Goal: Task Accomplishment & Management: Manage account settings

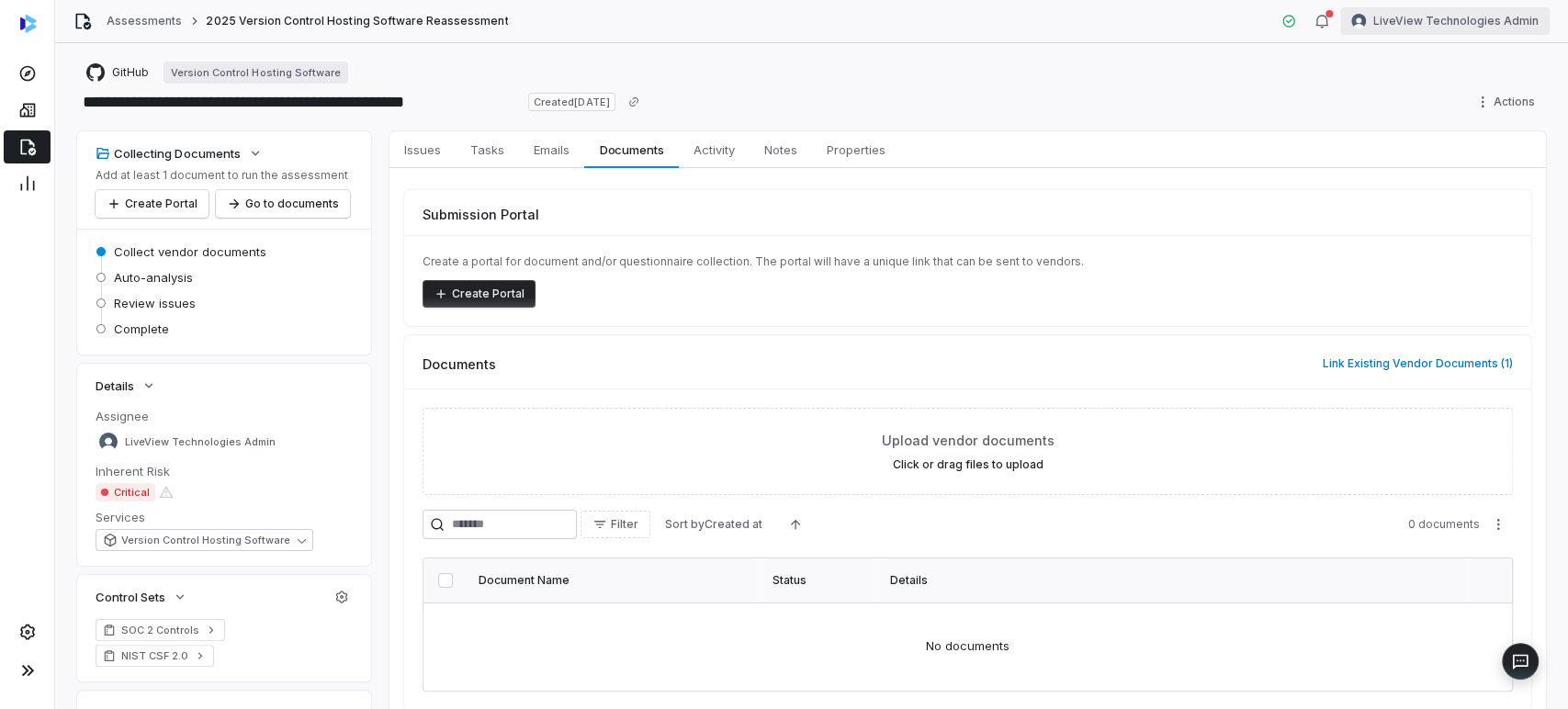
scroll to position [158, 0]
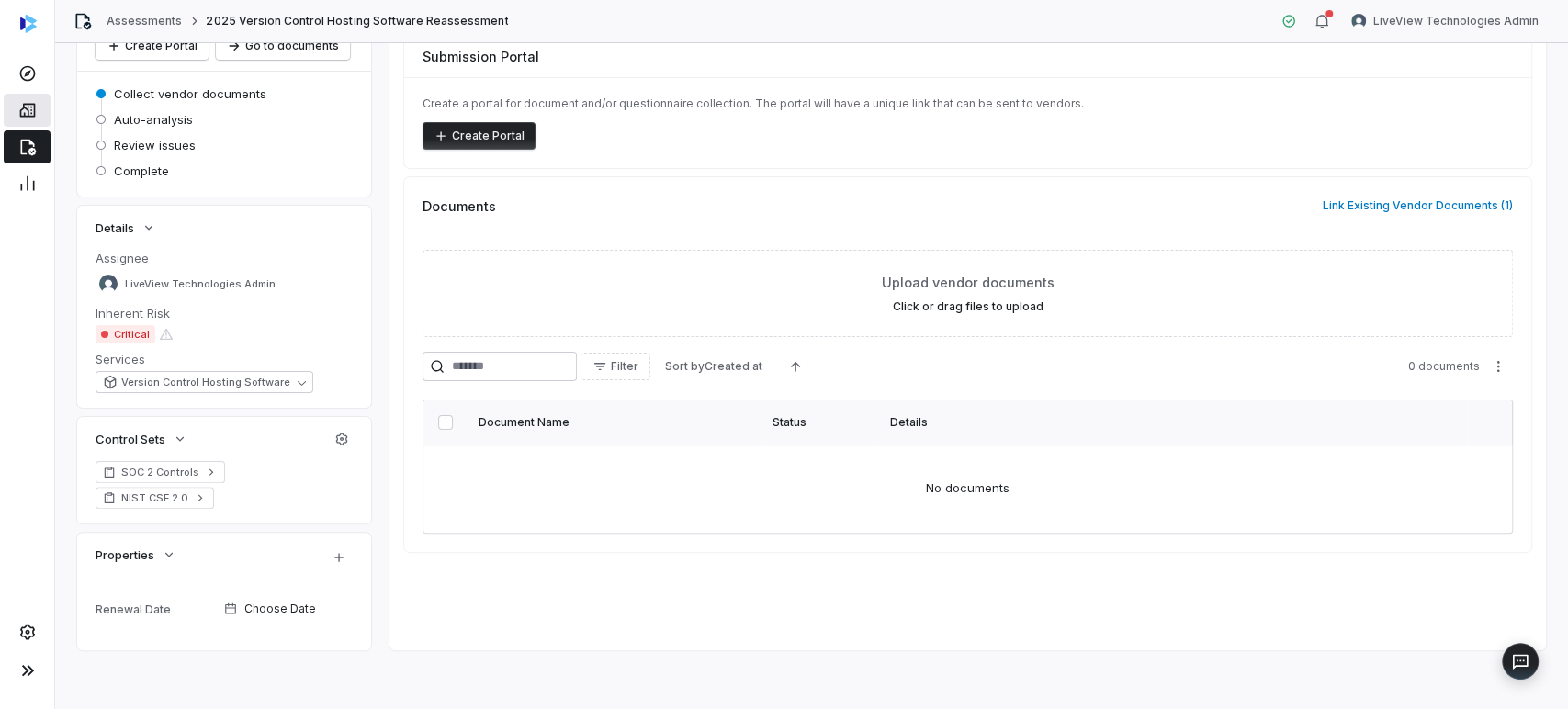
drag, startPoint x: 17, startPoint y: 121, endPoint x: 47, endPoint y: 121, distance: 30.0
click at [17, 121] on link at bounding box center [27, 110] width 46 height 33
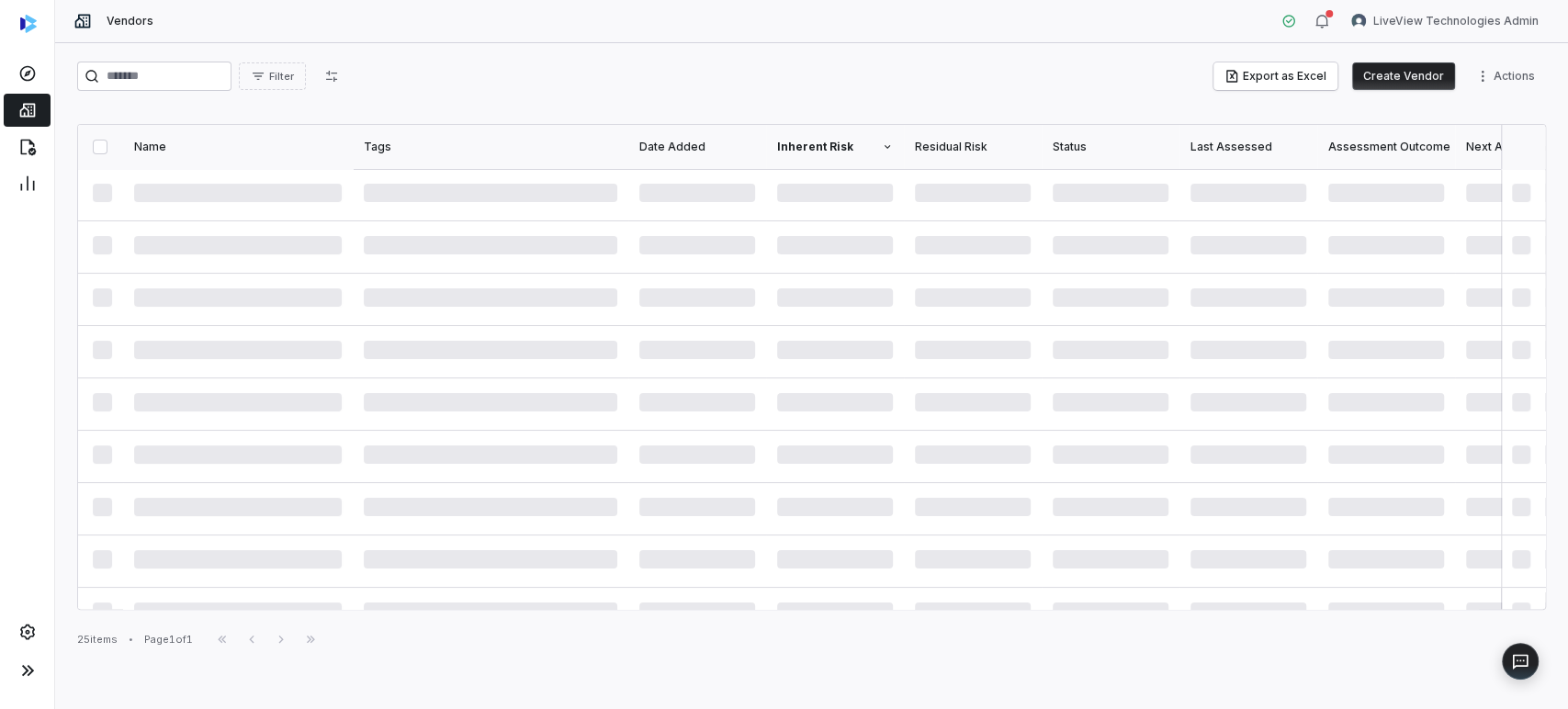
click at [1411, 81] on button "Create Vendor" at bounding box center [1403, 76] width 102 height 27
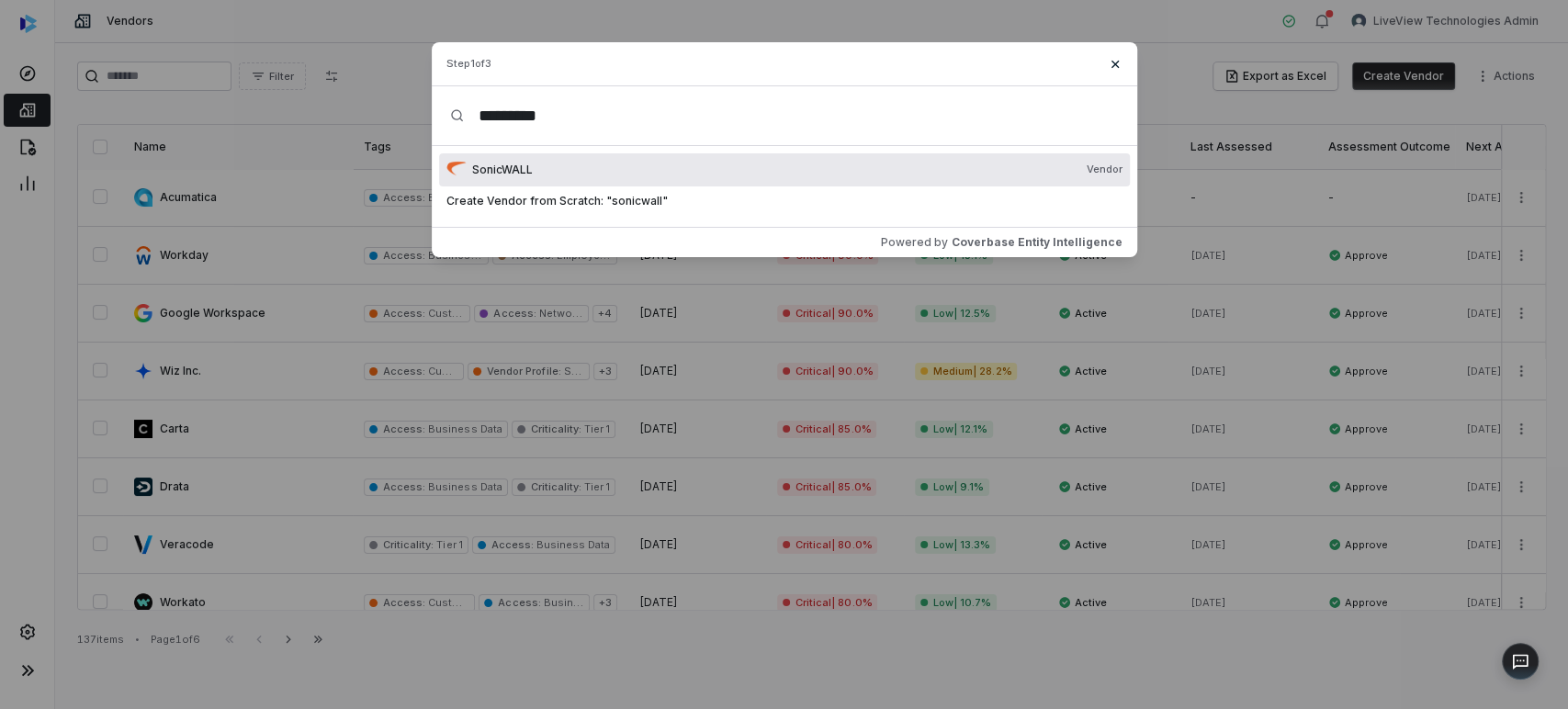
type input "*********"
click at [1116, 68] on icon "button" at bounding box center [1115, 64] width 15 height 15
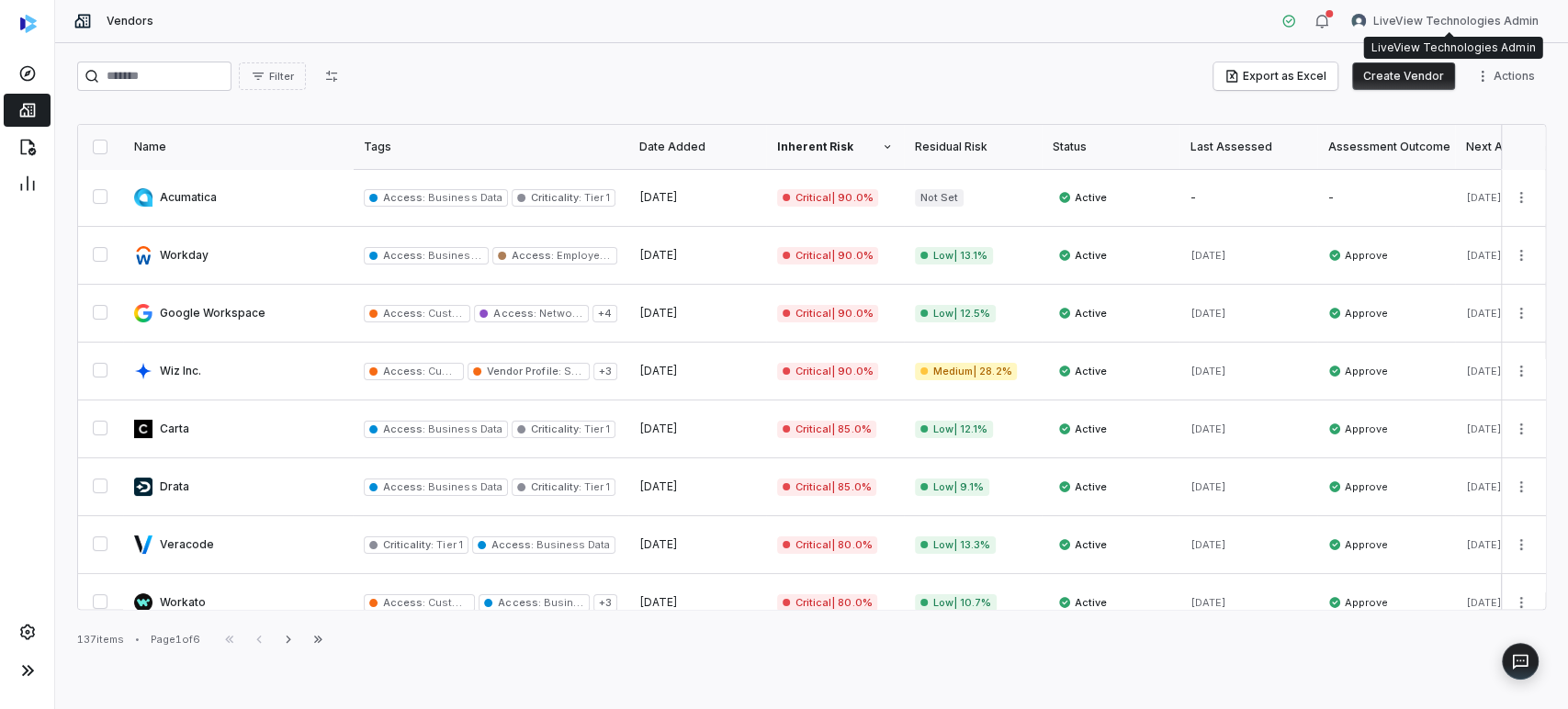
click at [1435, 24] on html "Vendors LiveView Technologies Admin Filter Export as Excel Create Vendor Action…" at bounding box center [784, 354] width 1568 height 709
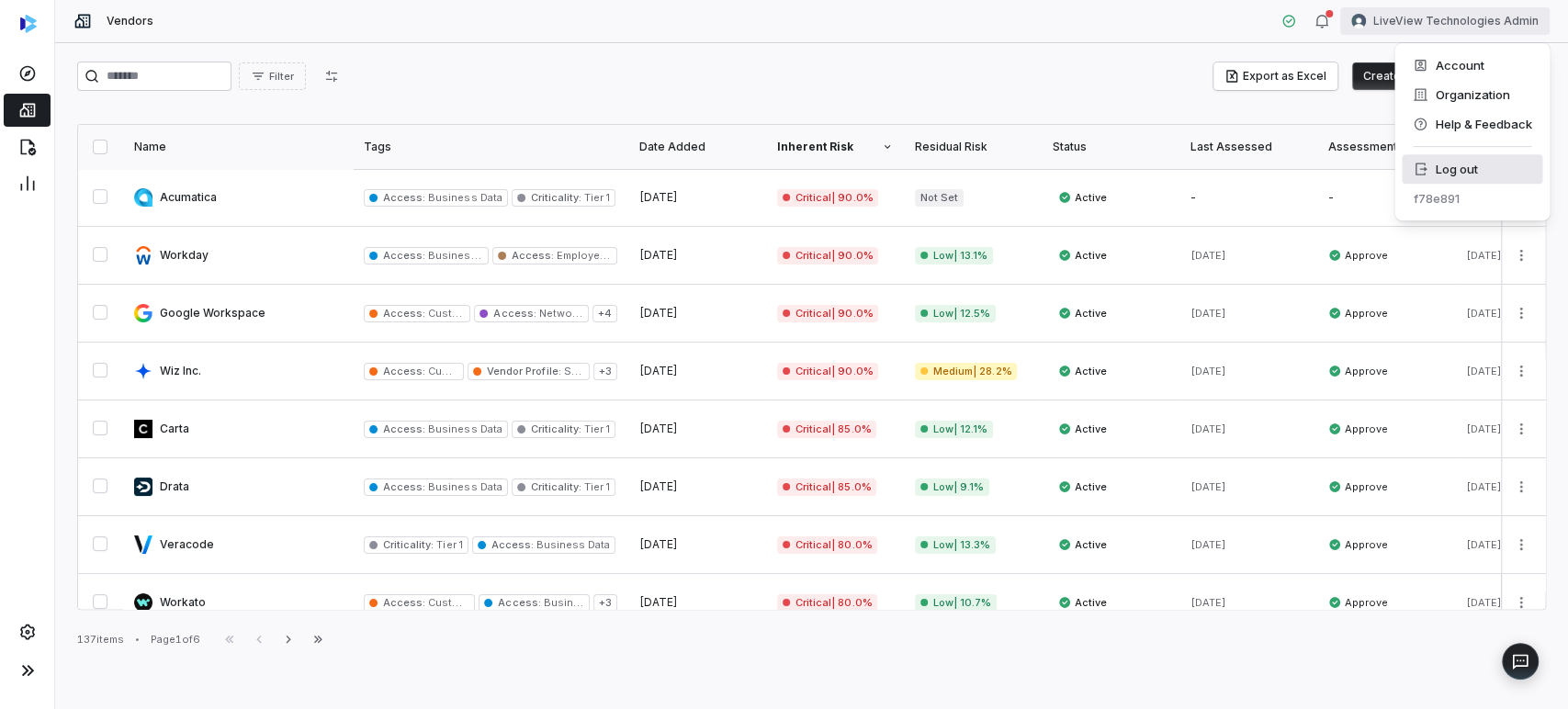
click at [1439, 162] on div "Log out" at bounding box center [1471, 169] width 140 height 29
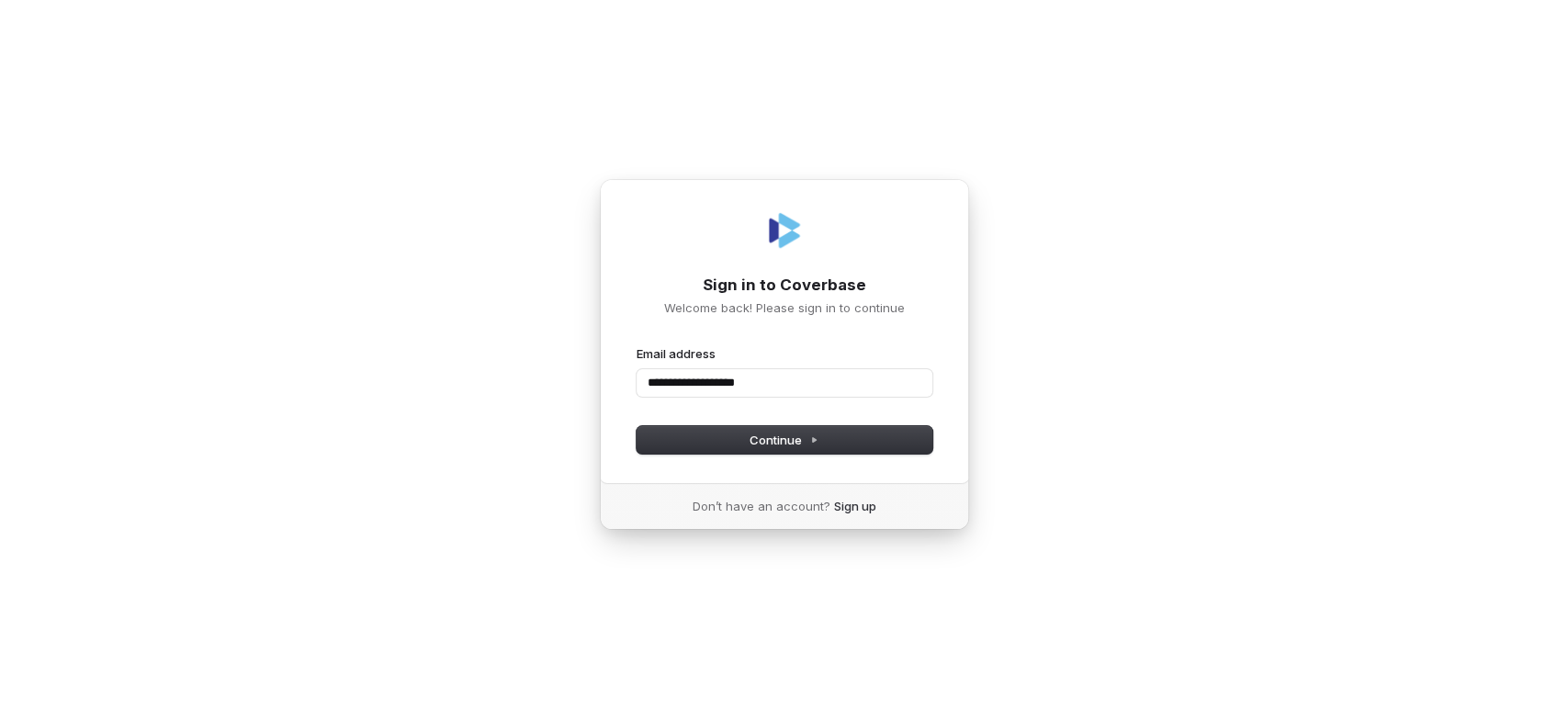
click at [636, 345] on button "submit" at bounding box center [636, 345] width 0 height 0
type input "**********"
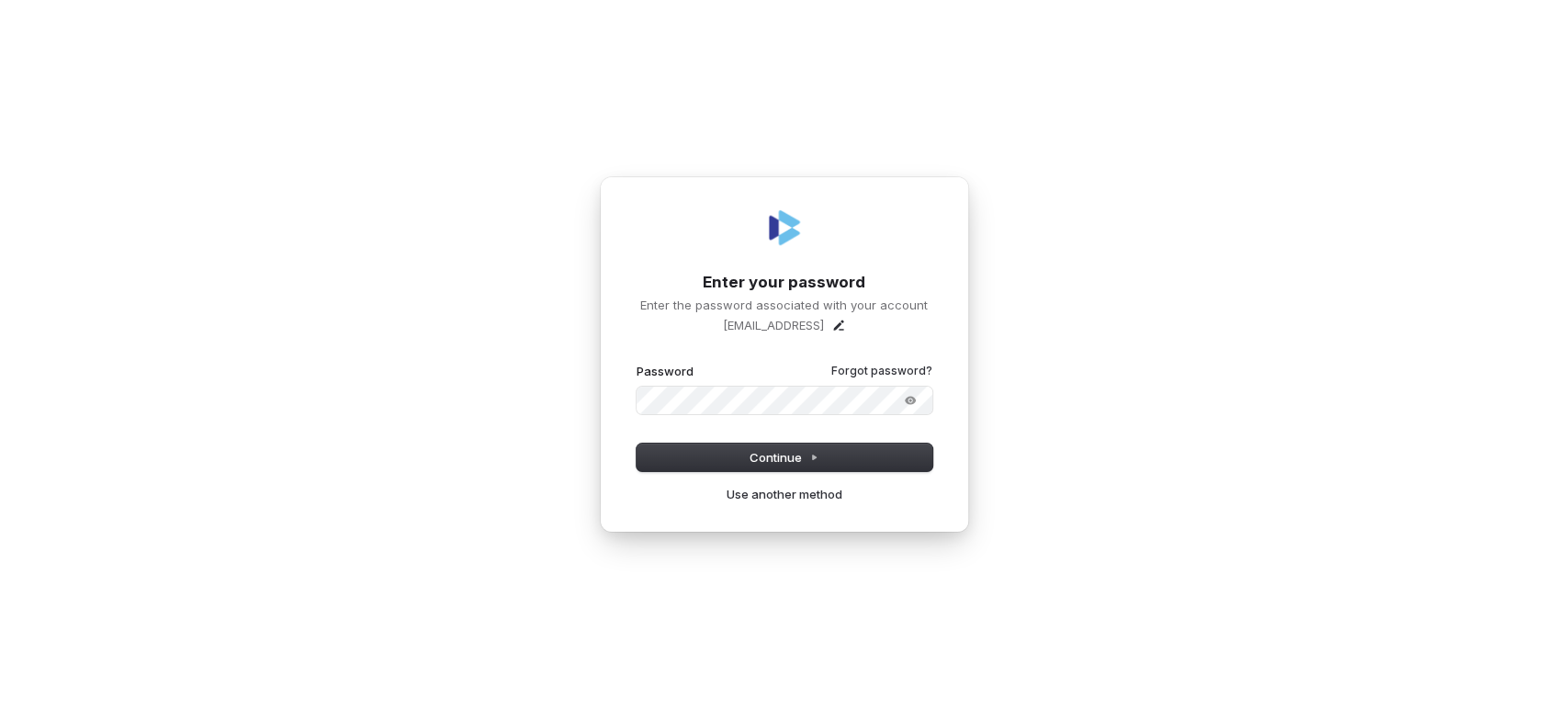
click at [636, 363] on button "submit" at bounding box center [636, 363] width 0 height 0
